Goal: Task Accomplishment & Management: Manage account settings

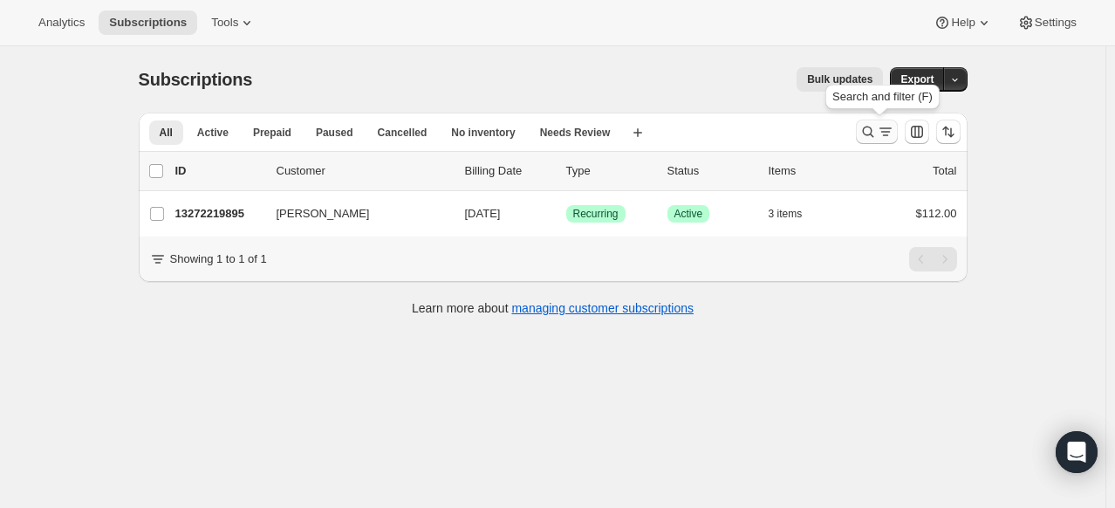
click at [867, 140] on icon "Search and filter results" at bounding box center [867, 131] width 17 height 17
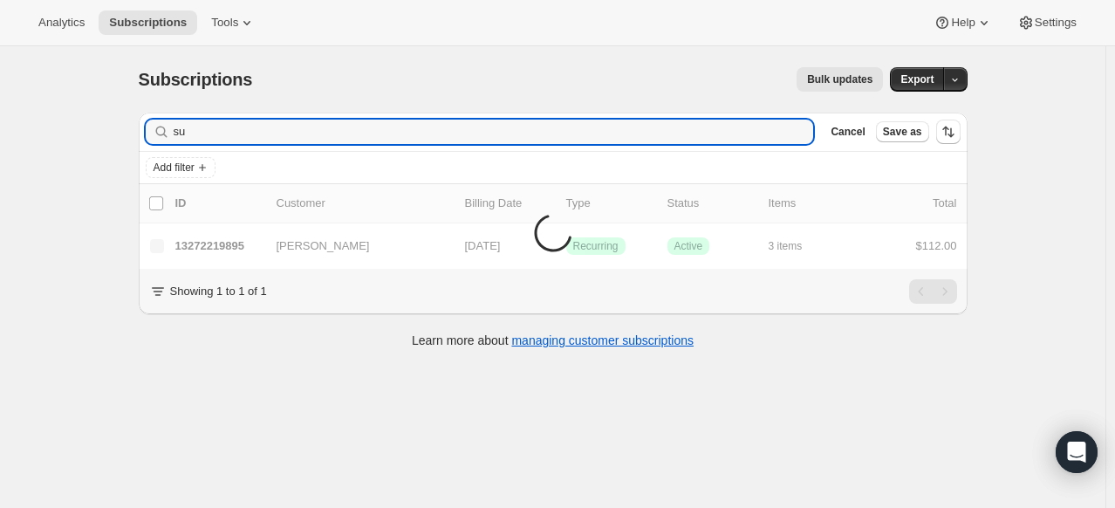
type input "s"
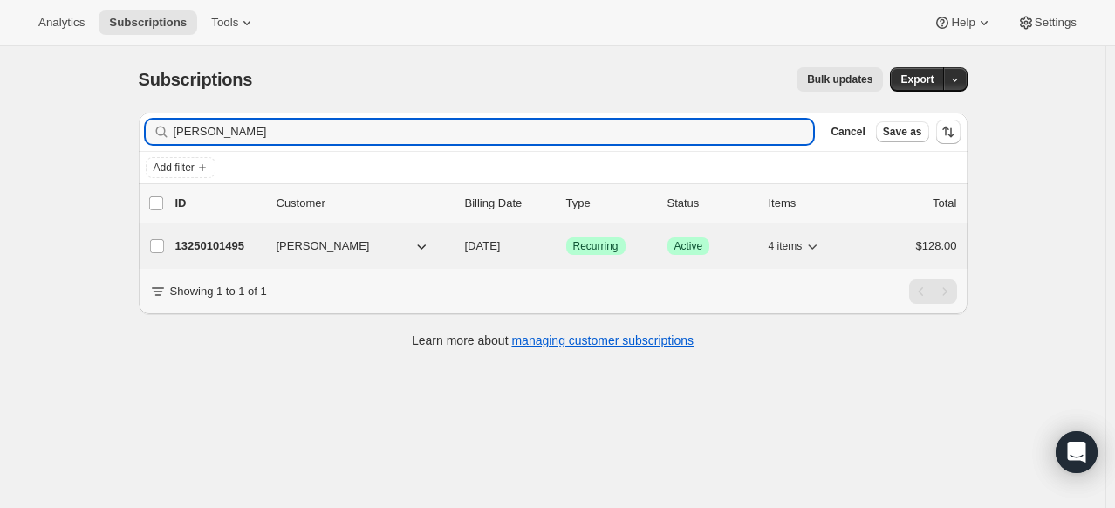
type input "[PERSON_NAME]"
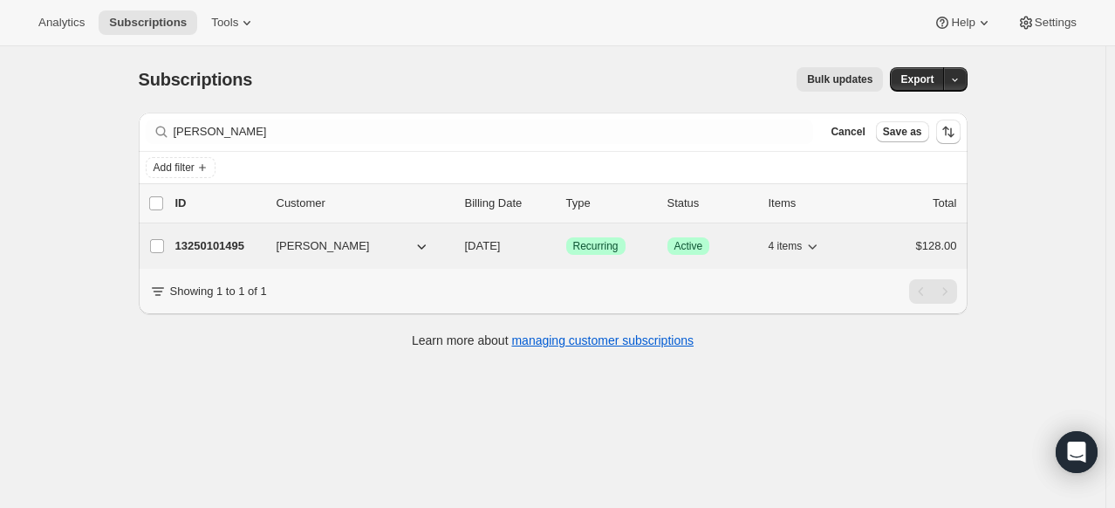
click at [235, 237] on p "13250101495" at bounding box center [218, 245] width 87 height 17
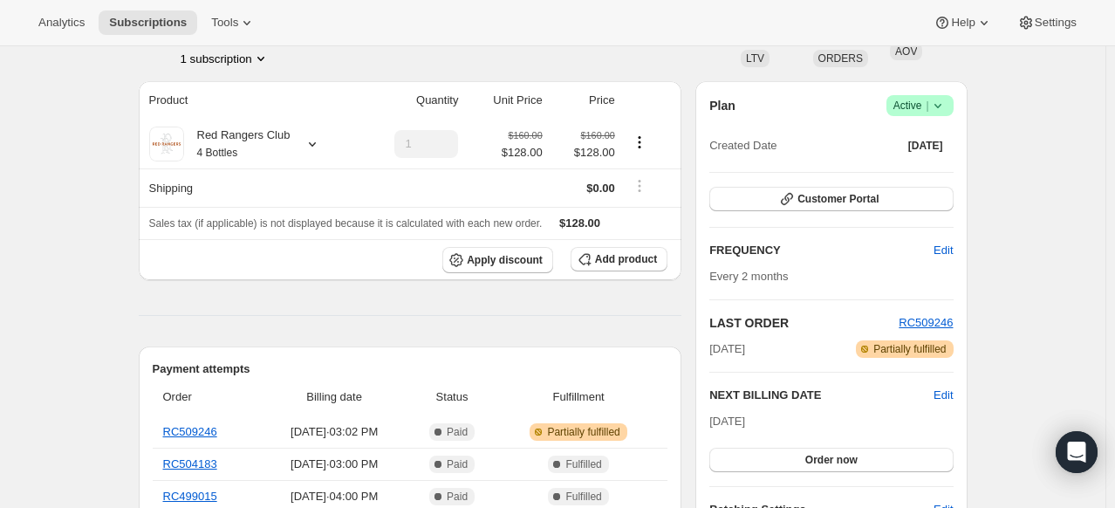
scroll to position [126, 0]
click at [898, 187] on button "Customer Portal" at bounding box center [830, 199] width 243 height 24
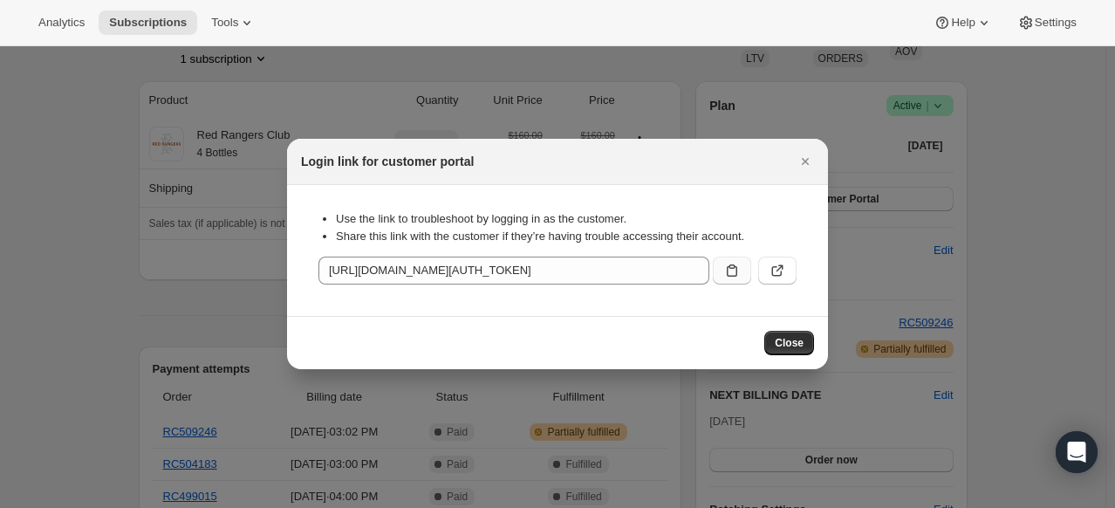
click at [728, 273] on icon ":r35:" at bounding box center [731, 270] width 17 height 17
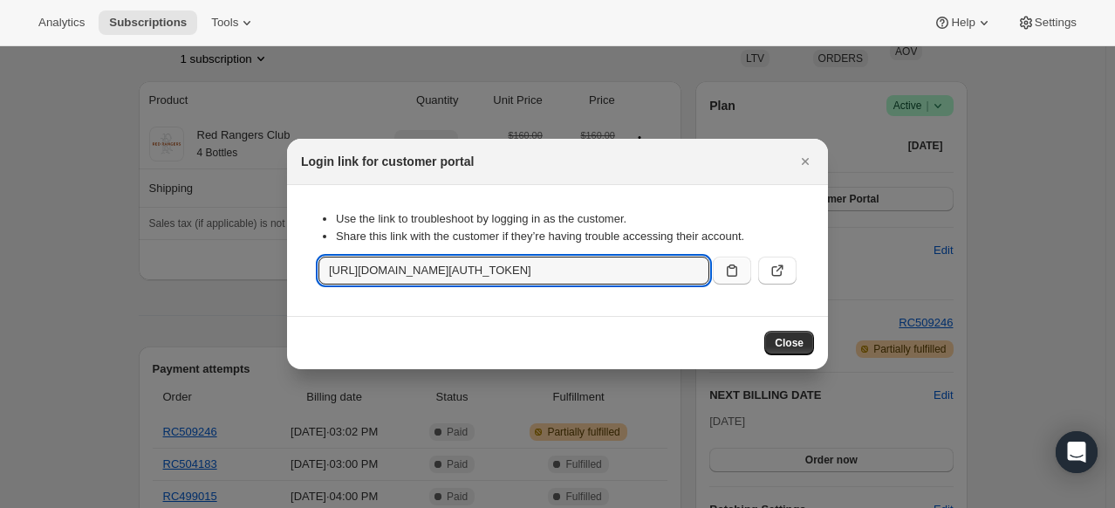
click at [795, 175] on div "Login link for customer portal" at bounding box center [557, 162] width 541 height 46
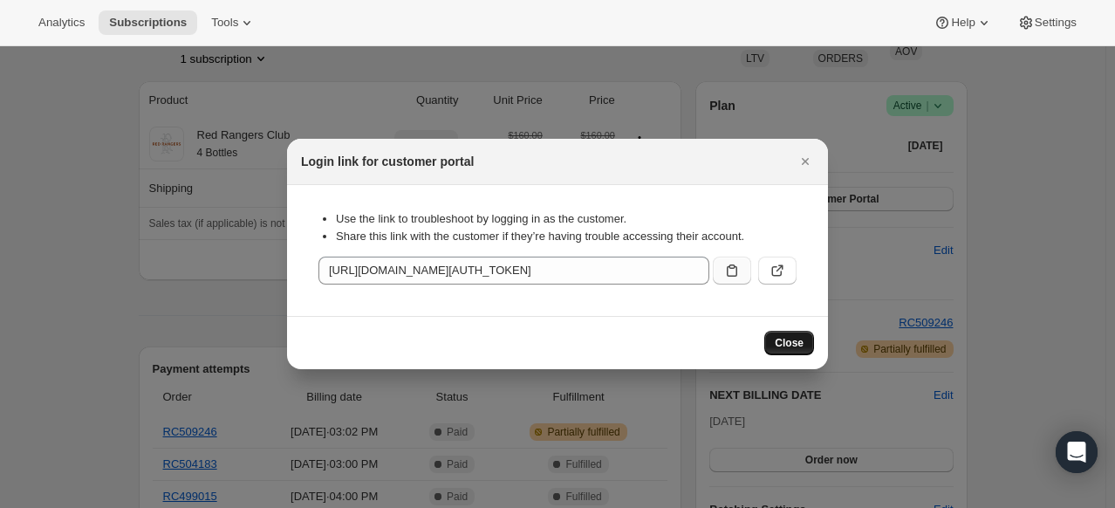
click at [795, 333] on button "Close" at bounding box center [789, 343] width 50 height 24
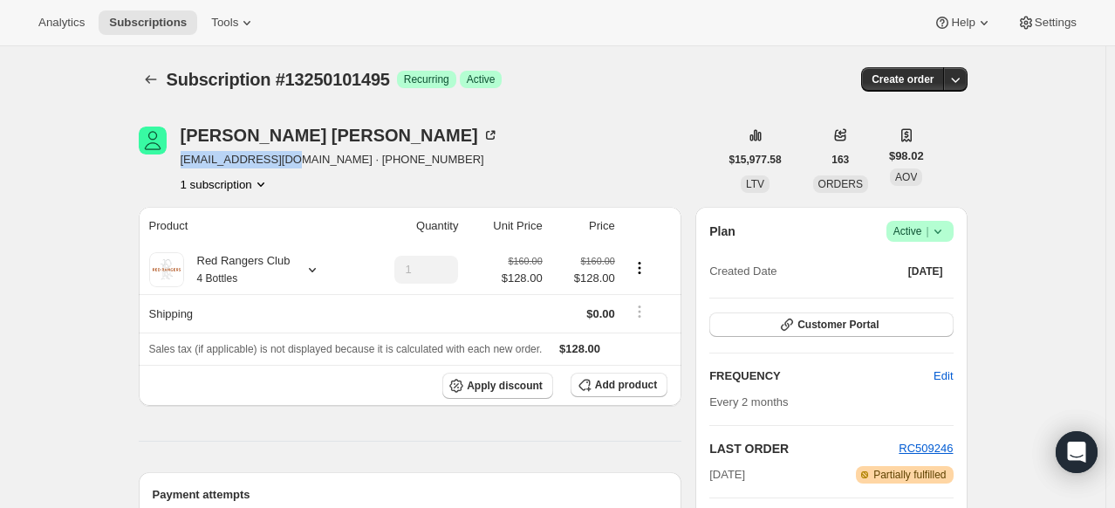
drag, startPoint x: 182, startPoint y: 152, endPoint x: 299, endPoint y: 164, distance: 117.5
click at [299, 164] on div "[PERSON_NAME] [EMAIL_ADDRESS][DOMAIN_NAME] · [PHONE_NUMBER] 1 subscription" at bounding box center [429, 159] width 580 height 66
copy span "[EMAIL_ADDRESS][DOMAIN_NAME]"
